Goal: Find specific page/section: Find specific page/section

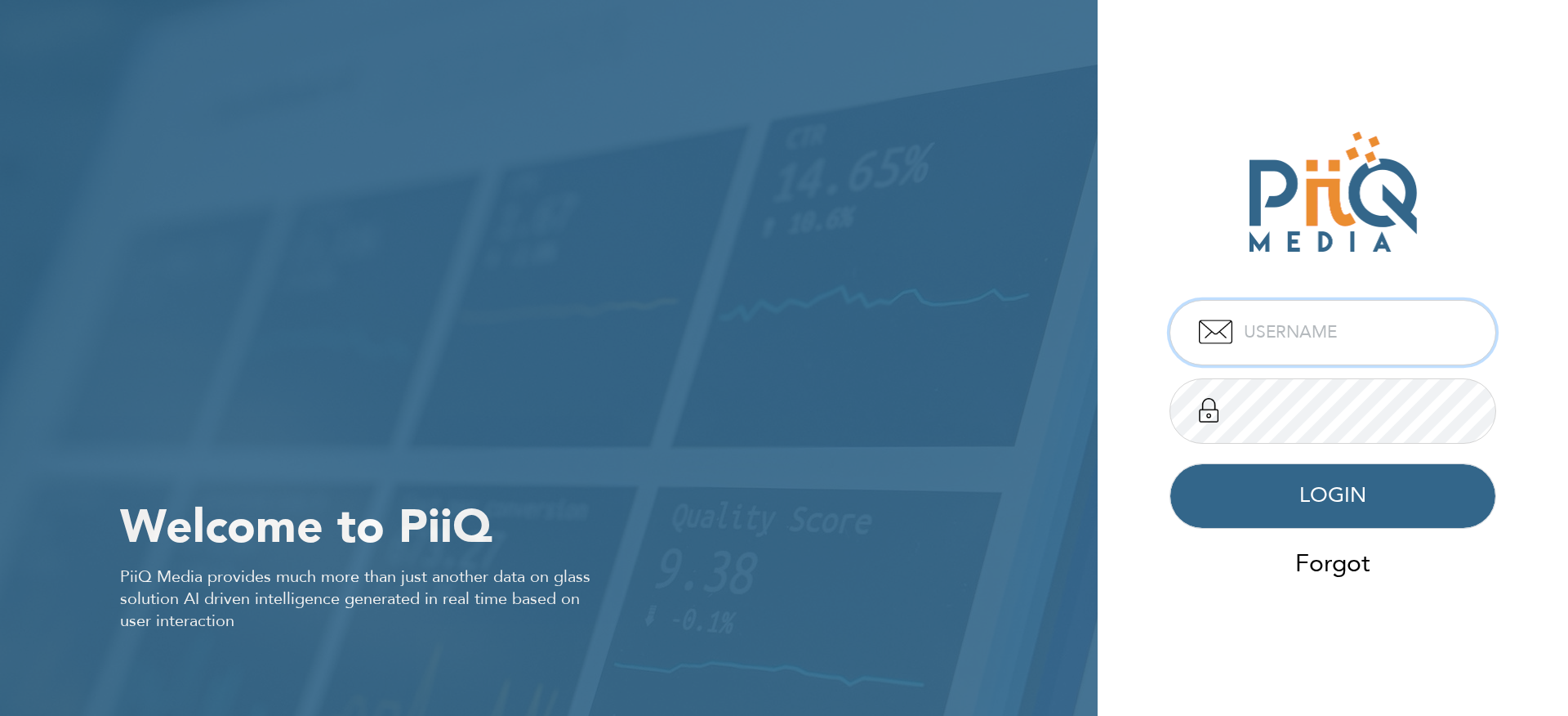
click at [1315, 355] on input "text" at bounding box center [1333, 333] width 327 height 66
type input "admin"
click at [1170, 463] on button "LOGIN" at bounding box center [1333, 496] width 327 height 66
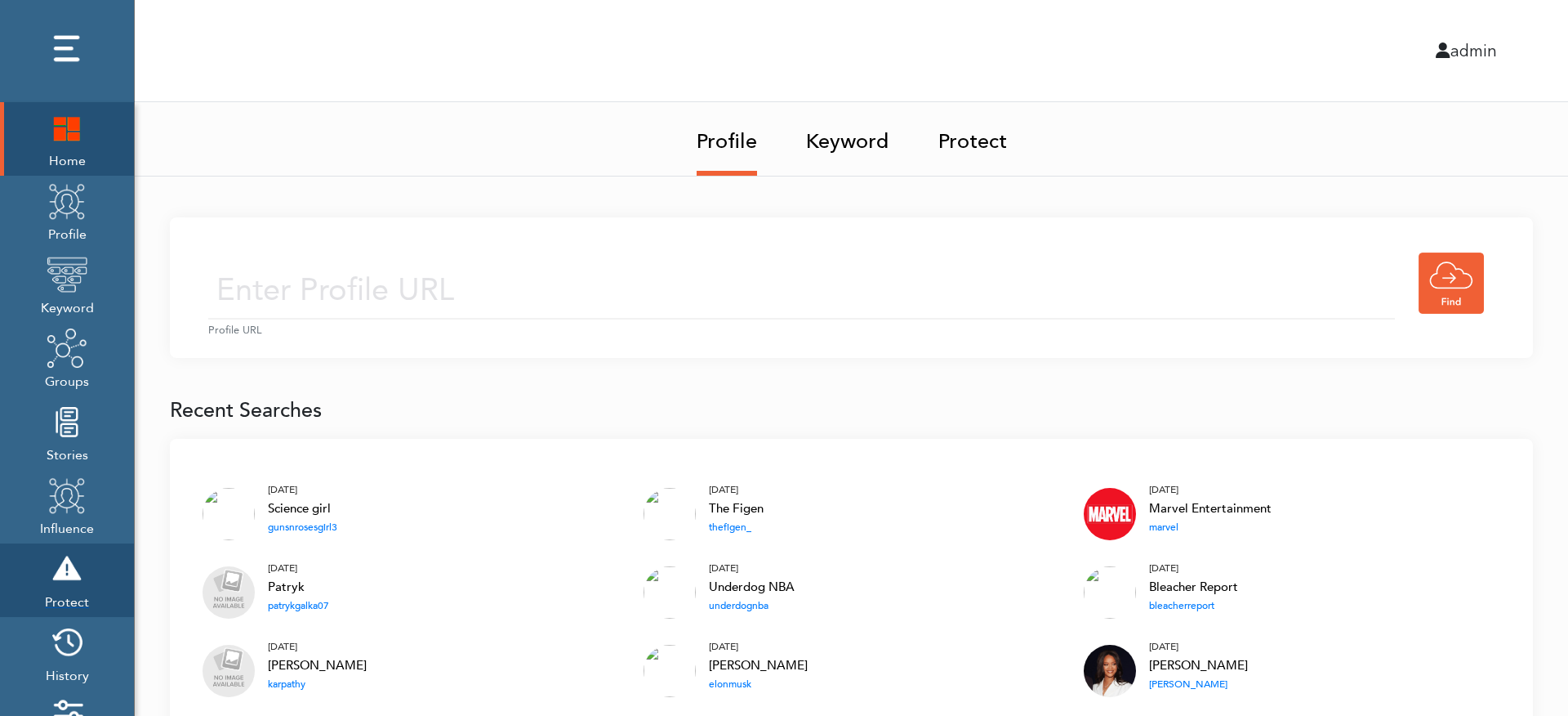
scroll to position [195, 0]
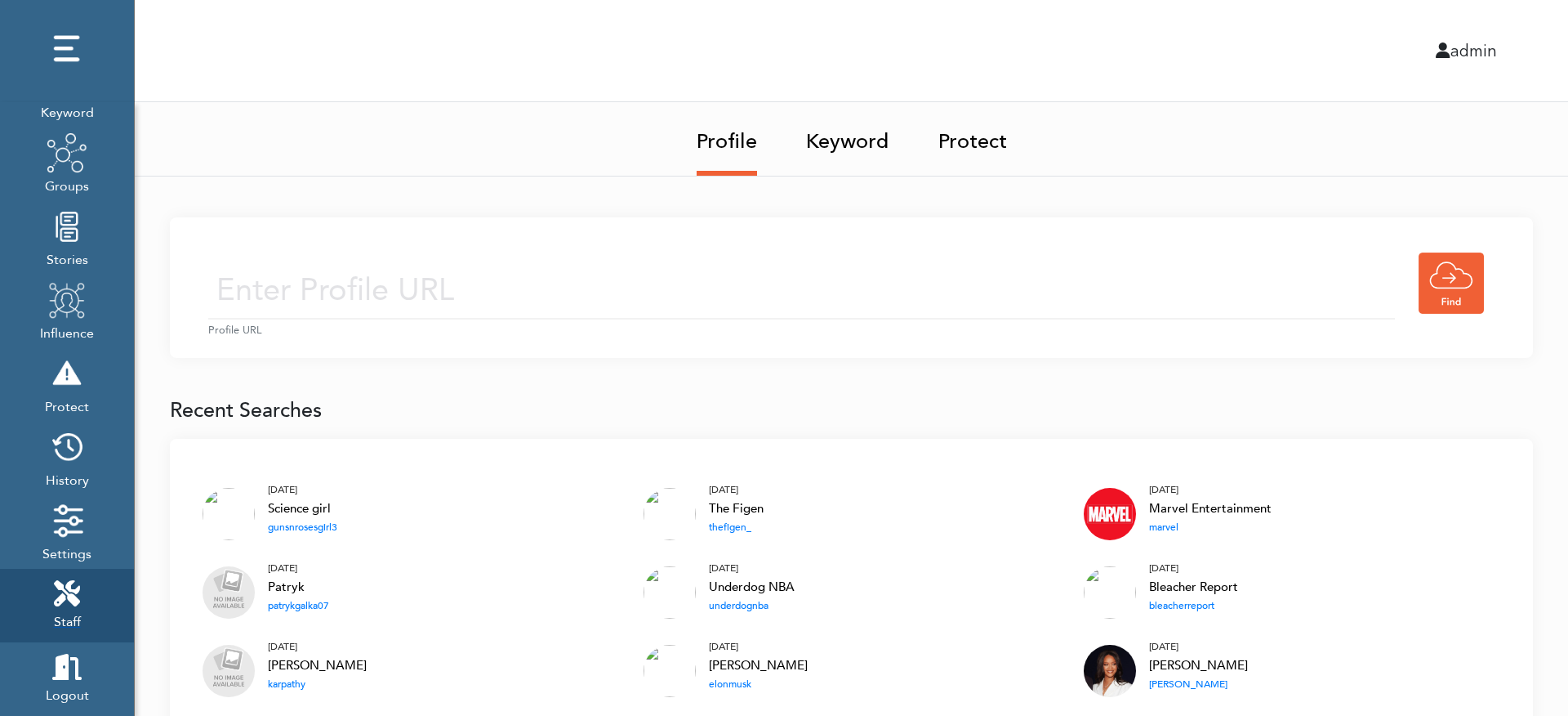
click at [78, 614] on span "Staff" at bounding box center [67, 620] width 27 height 23
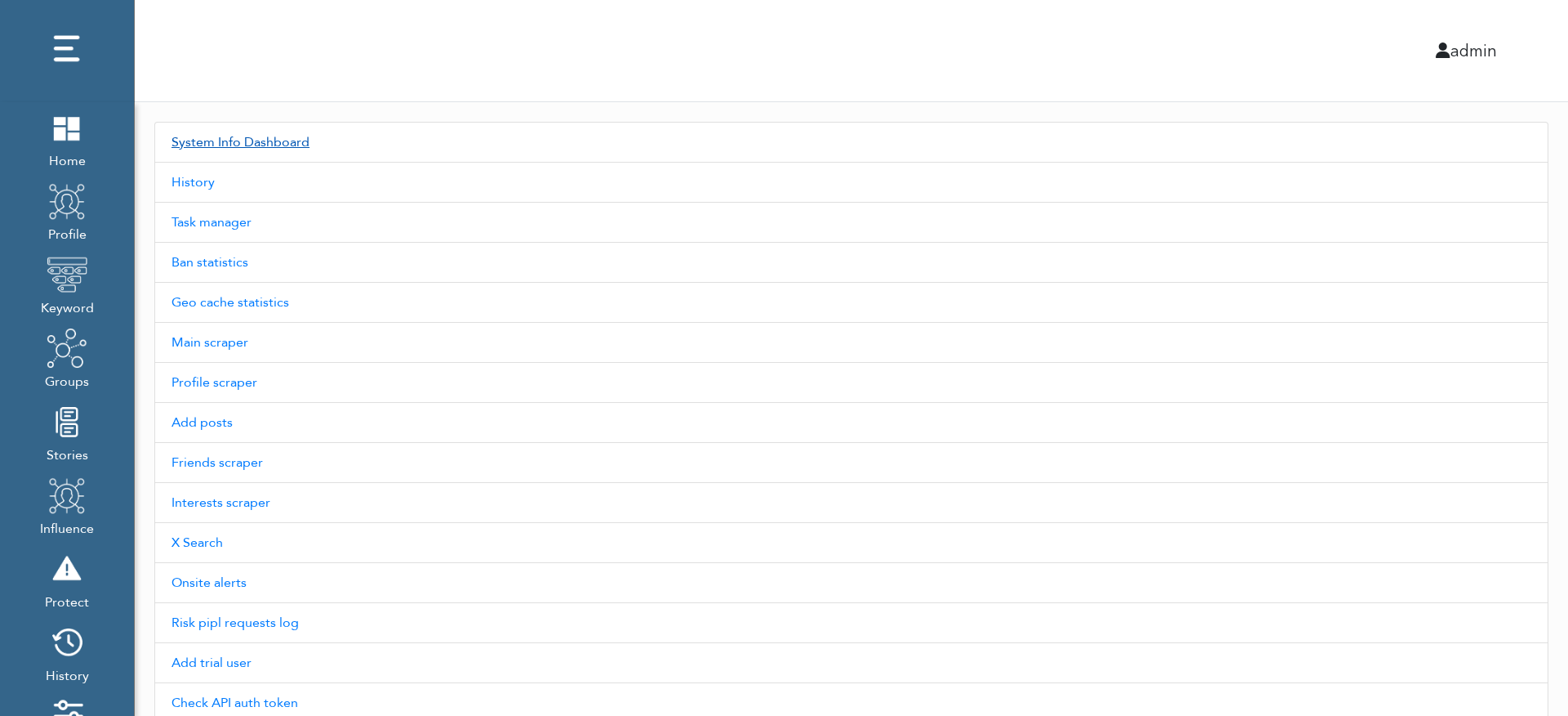
click at [266, 141] on link "System Info Dashboard" at bounding box center [851, 142] width 1395 height 40
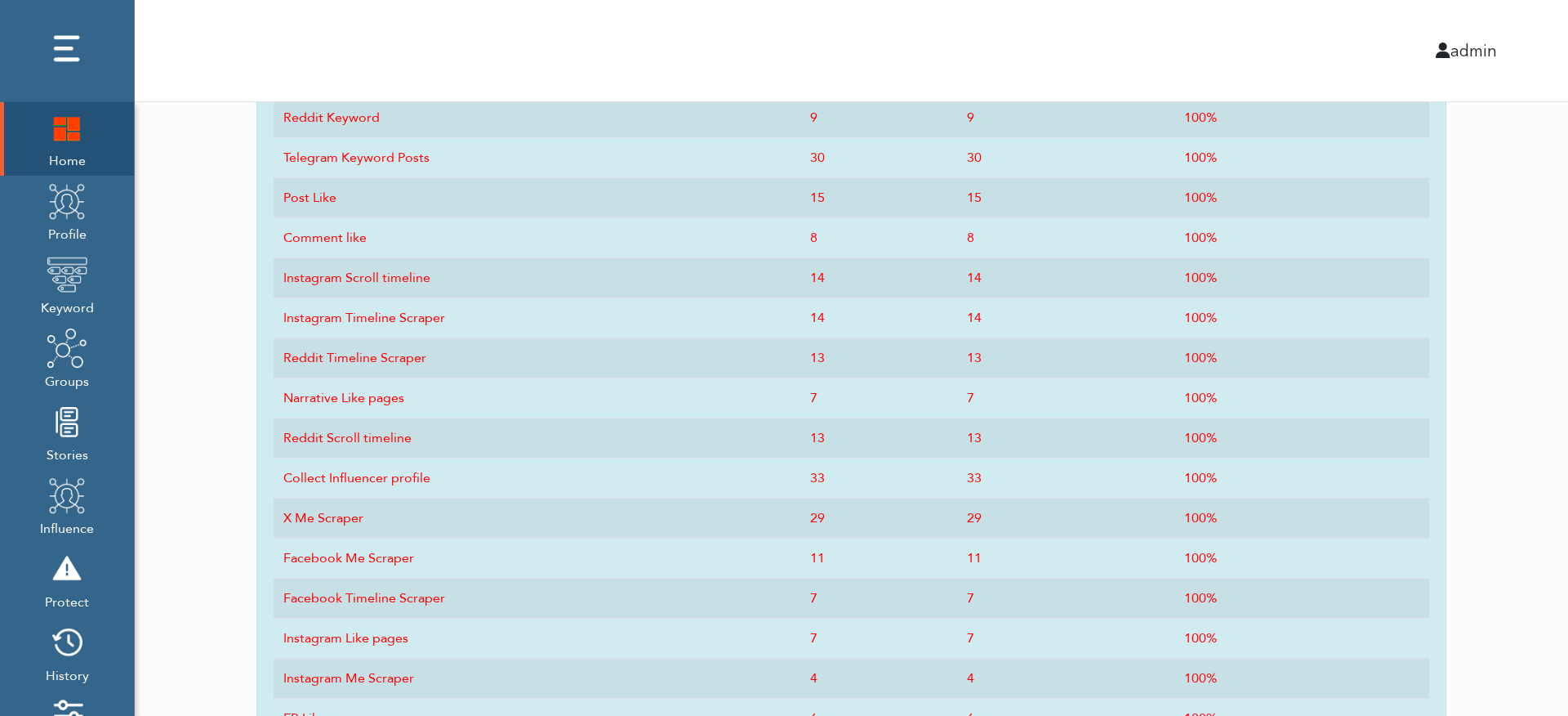
scroll to position [1950, 0]
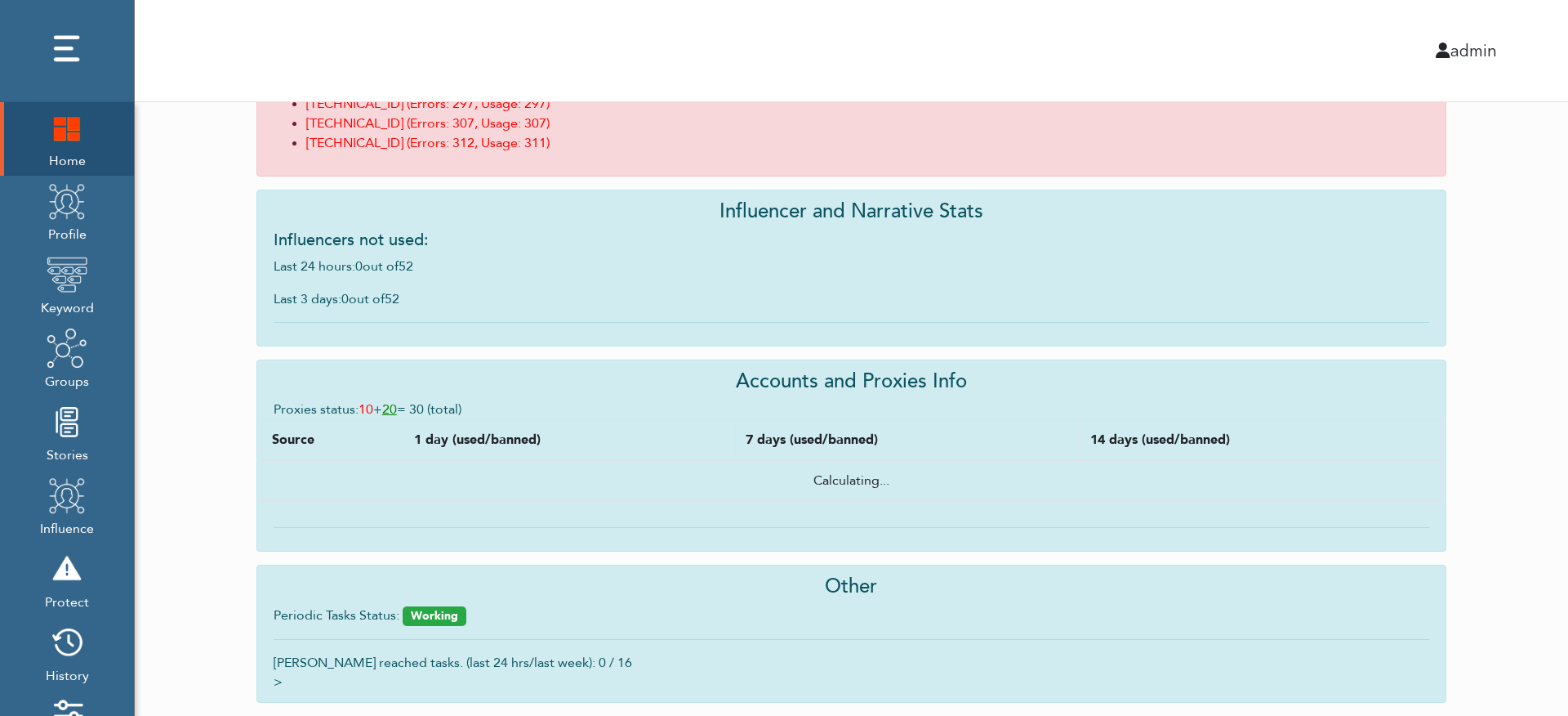
click at [397, 409] on link "20" at bounding box center [389, 409] width 14 height 18
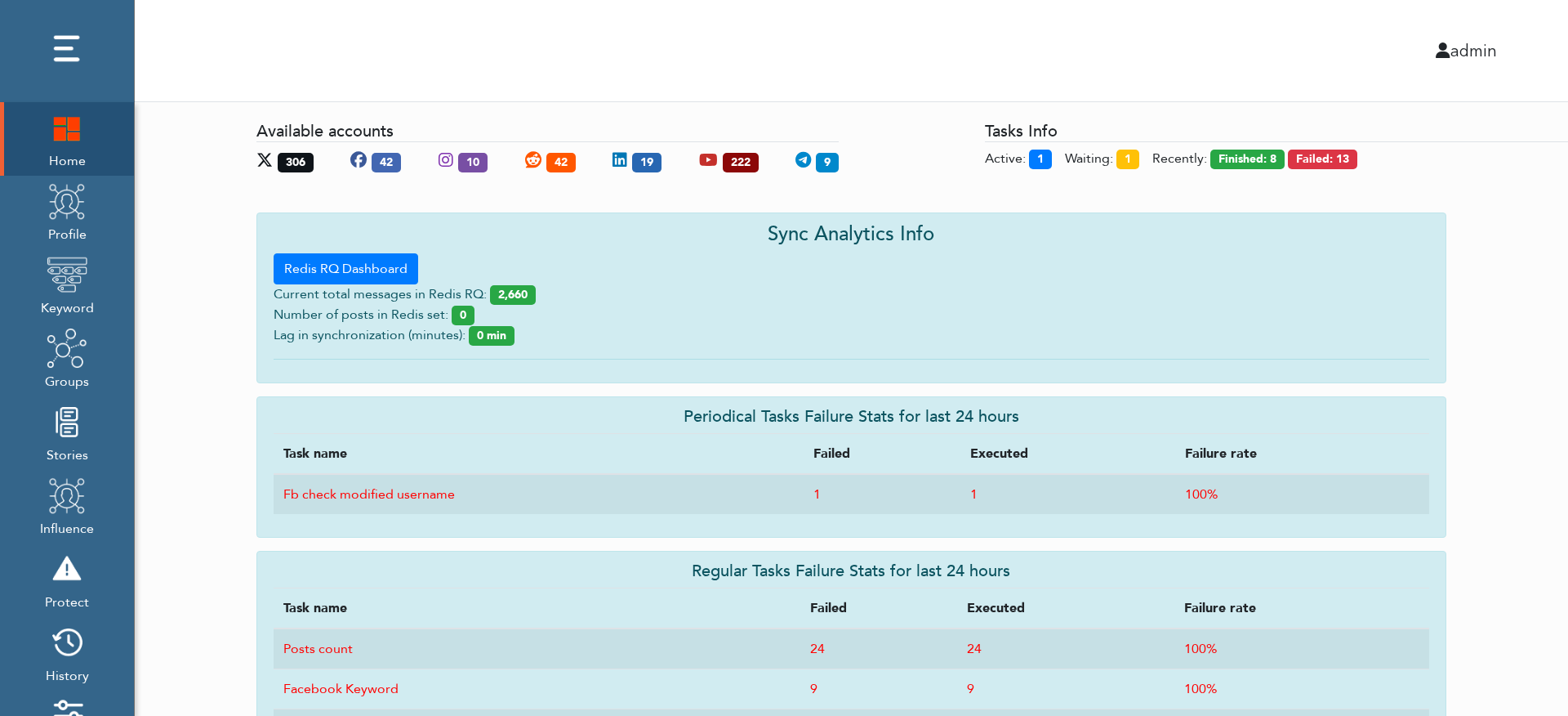
scroll to position [1950, 0]
